Goal: Find specific page/section: Find specific page/section

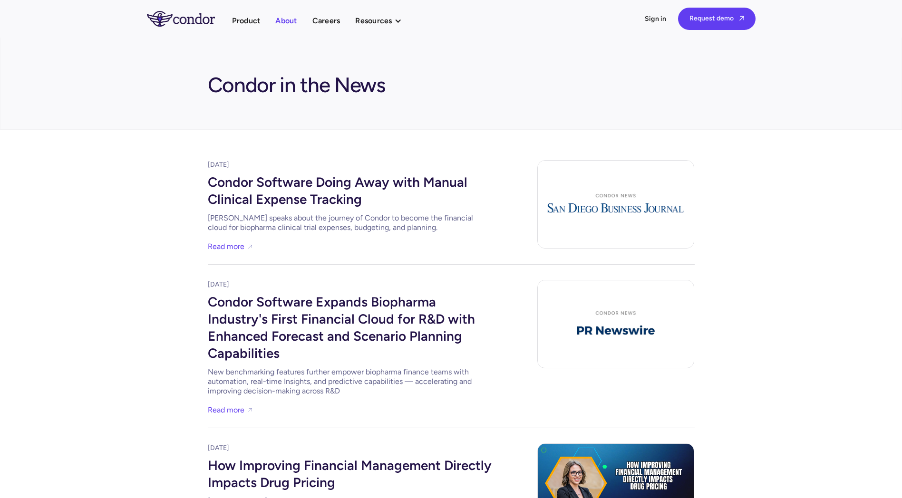
click at [293, 20] on link "About" at bounding box center [285, 20] width 21 height 13
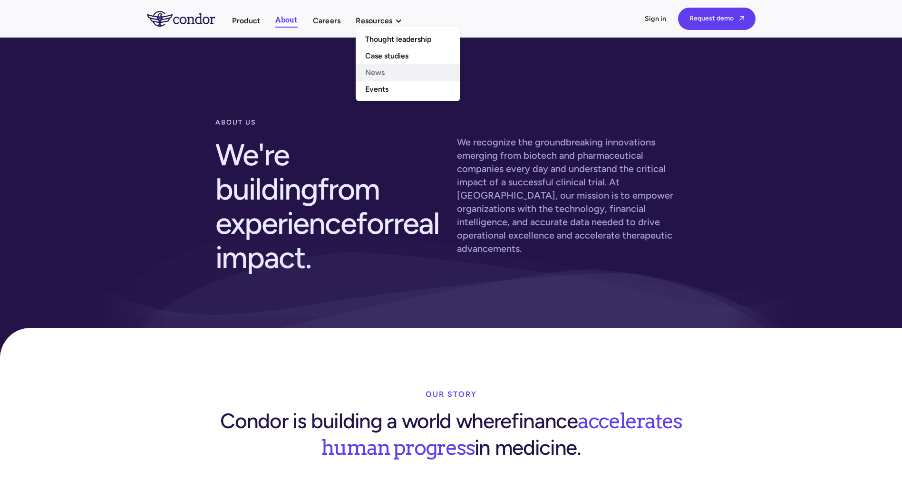
click at [375, 70] on link "News" at bounding box center [407, 72] width 105 height 17
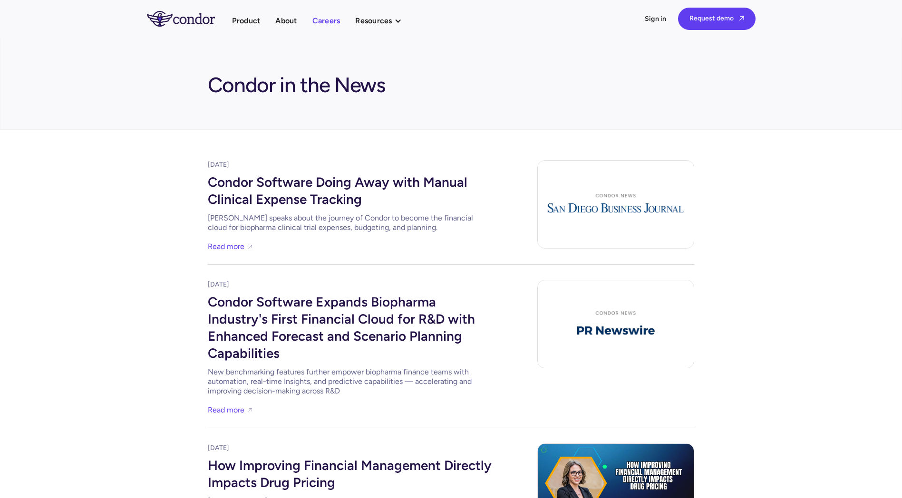
click at [323, 18] on link "Careers" at bounding box center [326, 20] width 28 height 13
